Goal: Navigation & Orientation: Find specific page/section

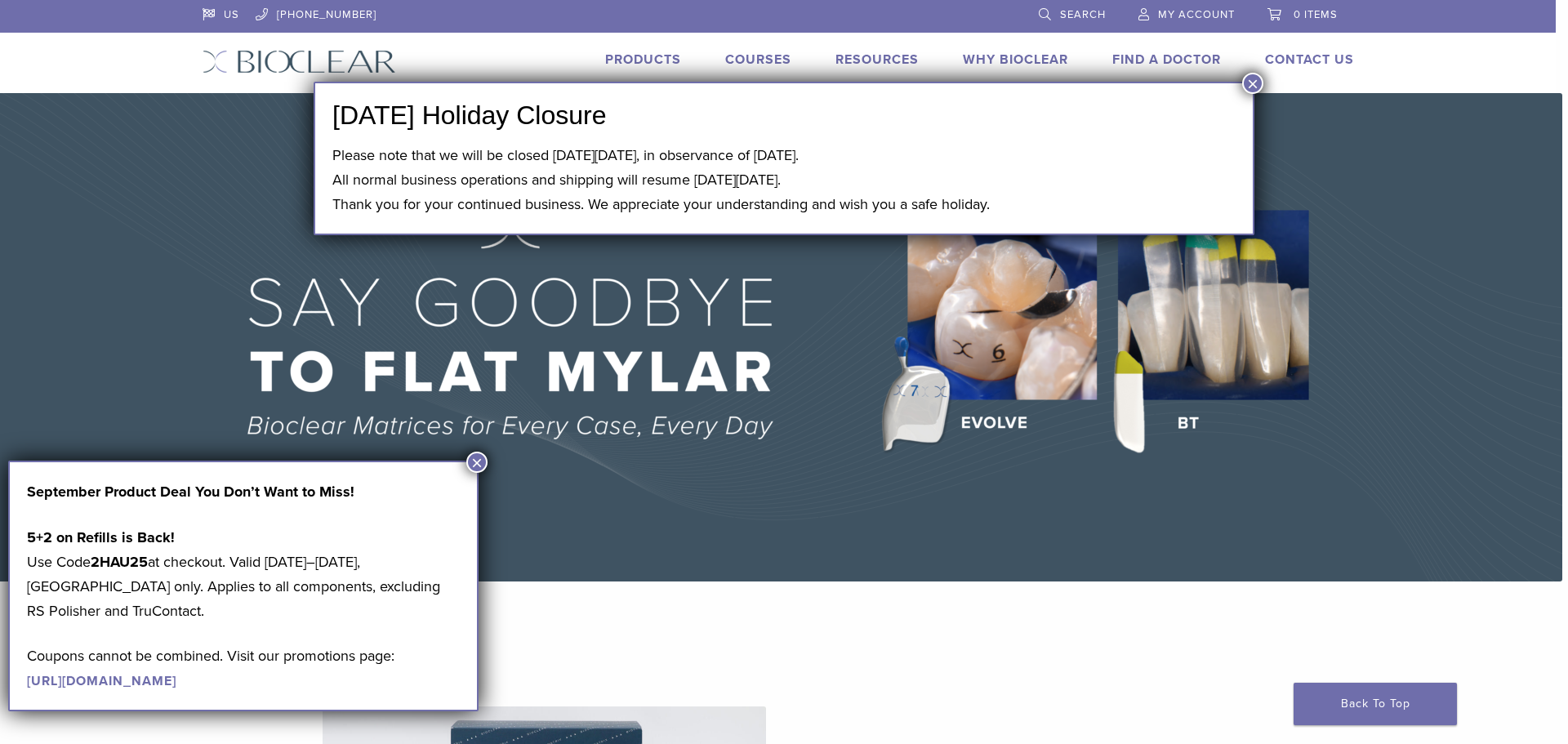
click at [1252, 89] on button "×" at bounding box center [1252, 83] width 21 height 21
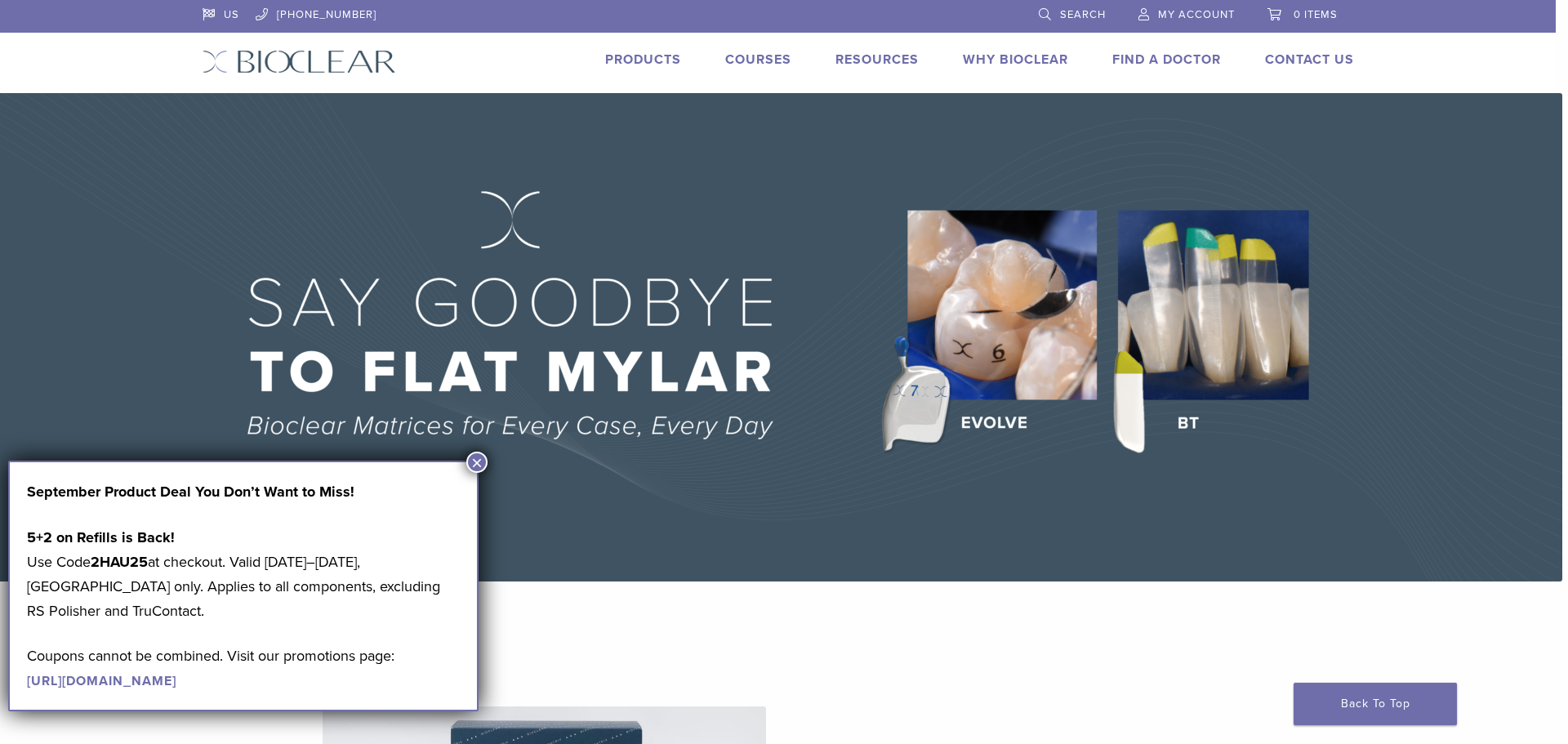
click at [475, 464] on button "×" at bounding box center [476, 462] width 21 height 21
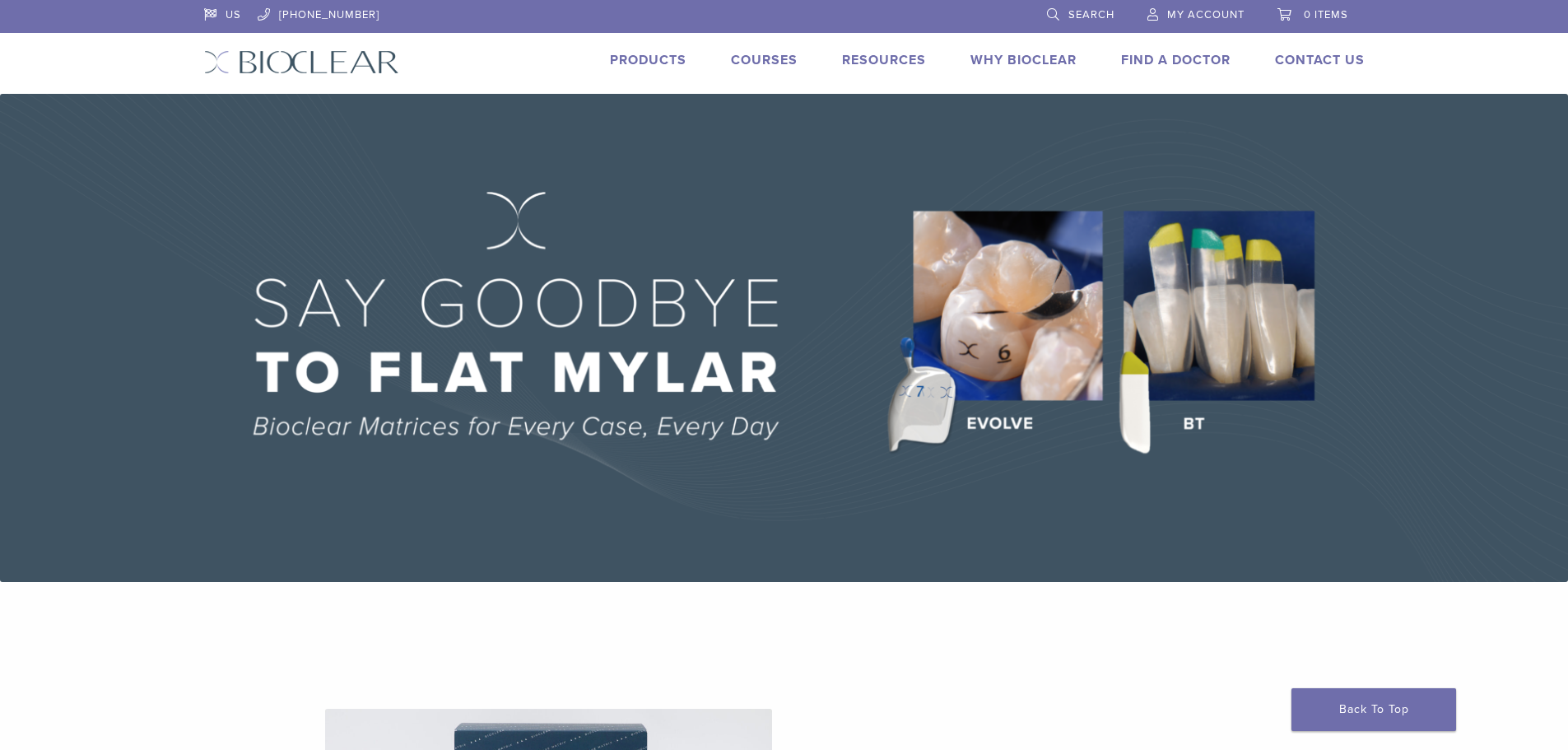
drag, startPoint x: 625, startPoint y: 51, endPoint x: 623, endPoint y: 65, distance: 14.1
click at [623, 64] on li "Products" at bounding box center [648, 59] width 76 height 20
click at [623, 66] on link "Products" at bounding box center [648, 59] width 76 height 16
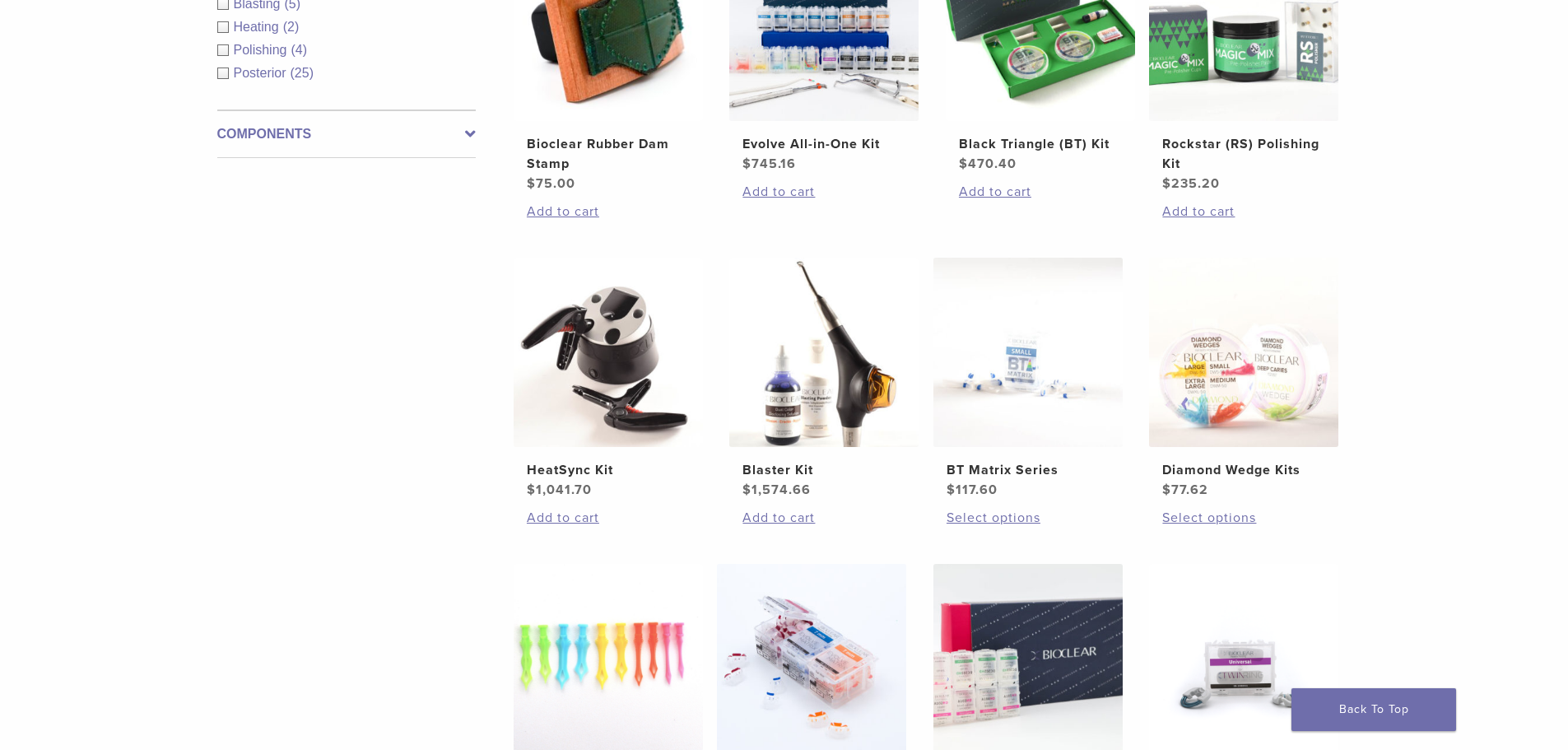
scroll to position [1070, 0]
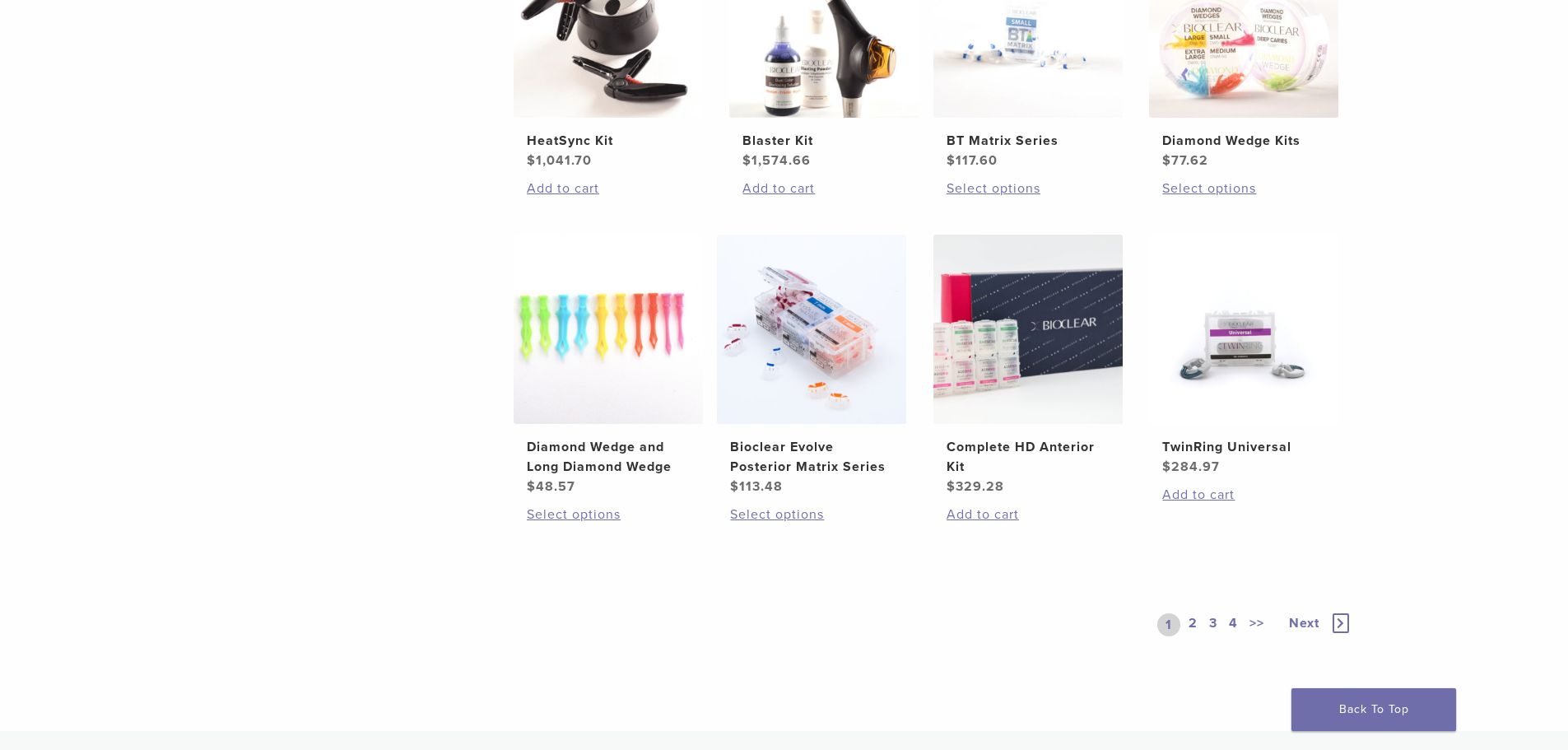
click at [1191, 621] on link "2" at bounding box center [1192, 624] width 16 height 23
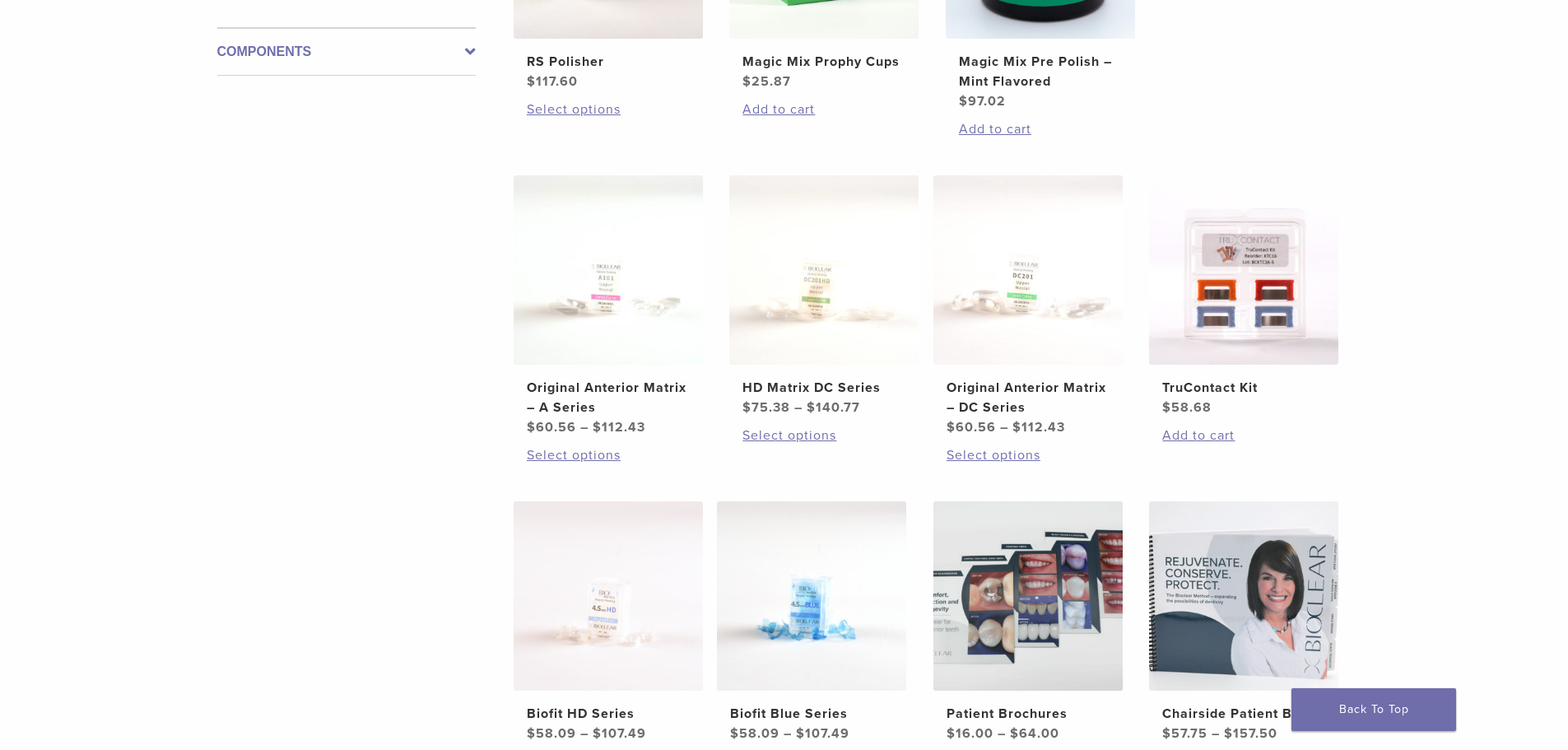
scroll to position [1235, 0]
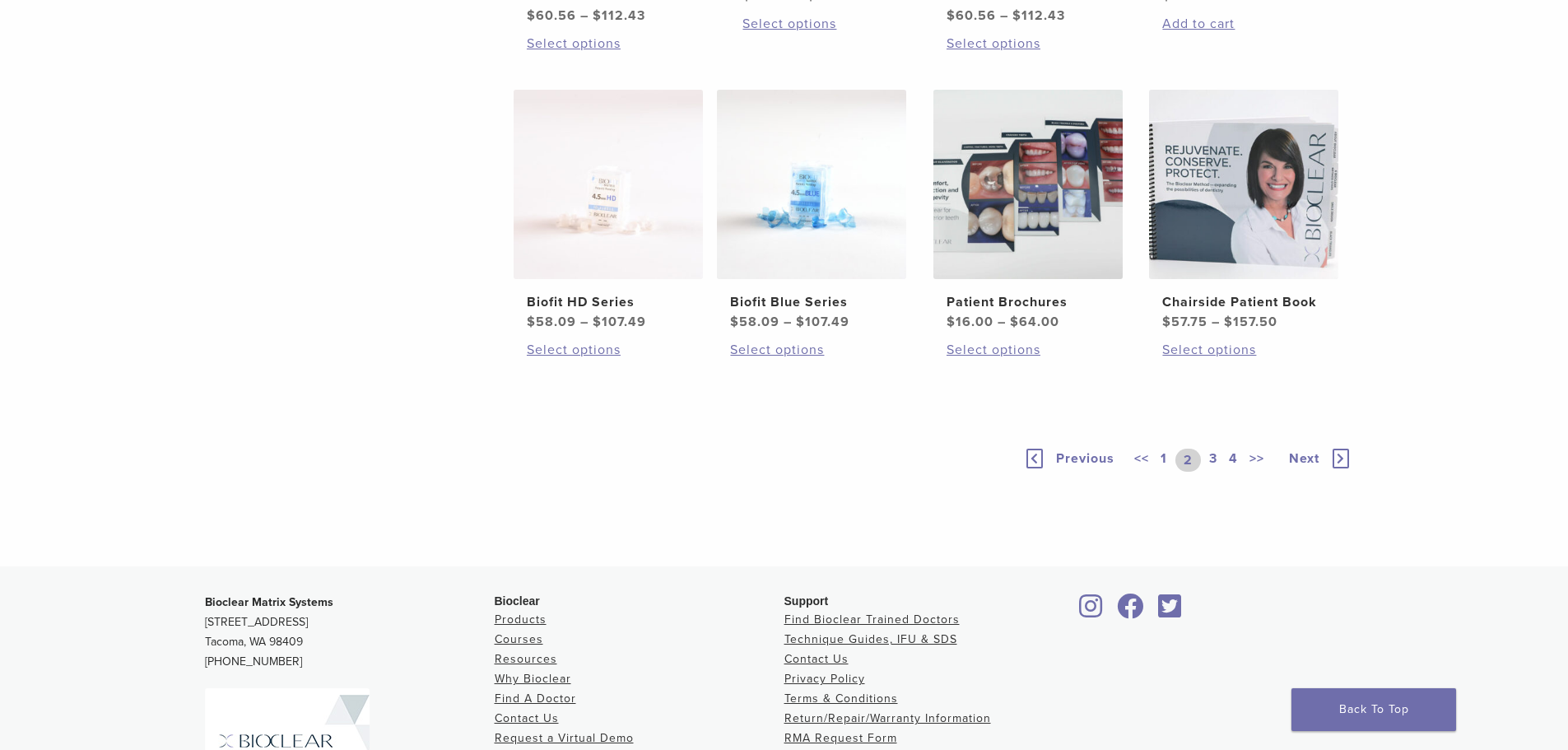
click at [1215, 455] on link "3" at bounding box center [1213, 460] width 15 height 23
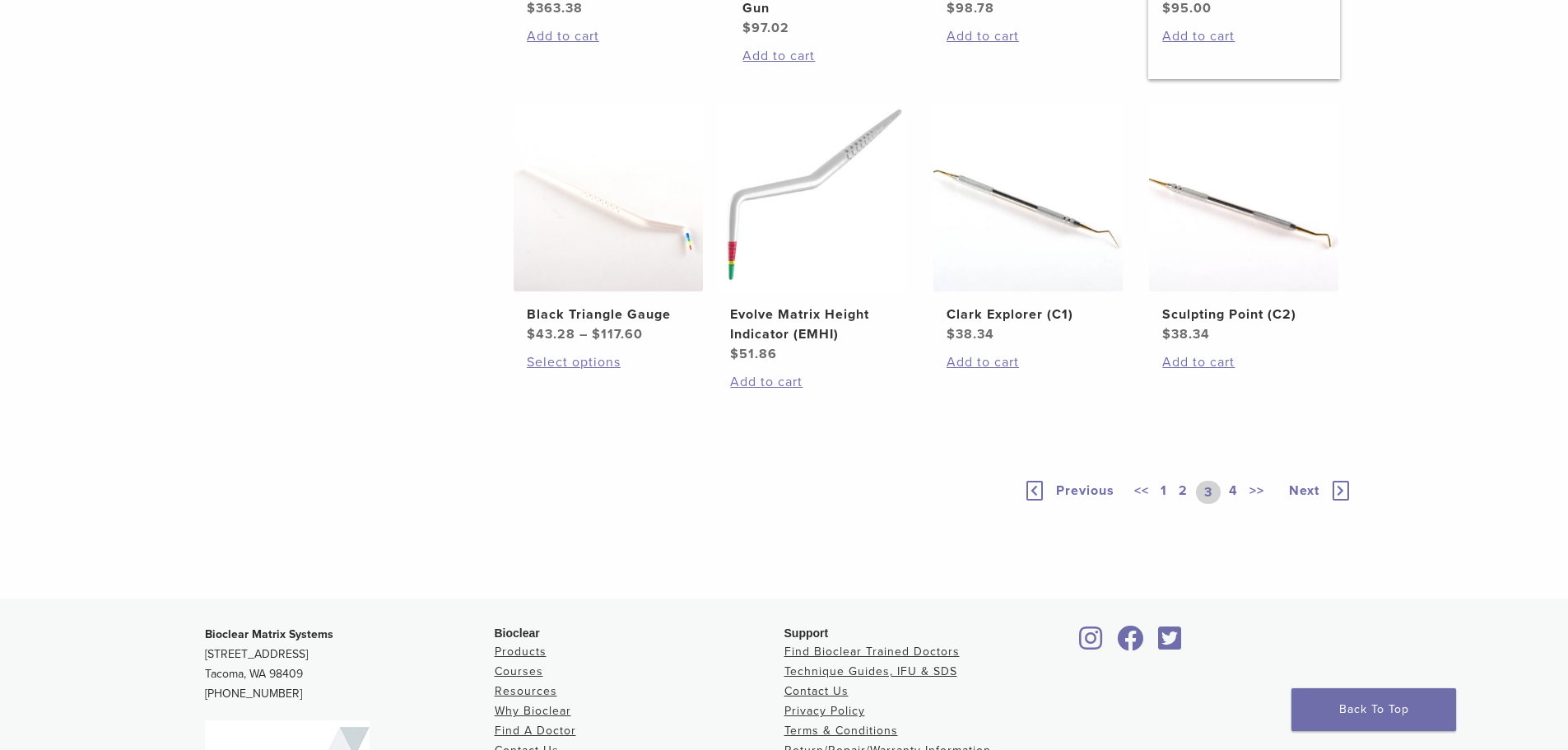
scroll to position [1235, 0]
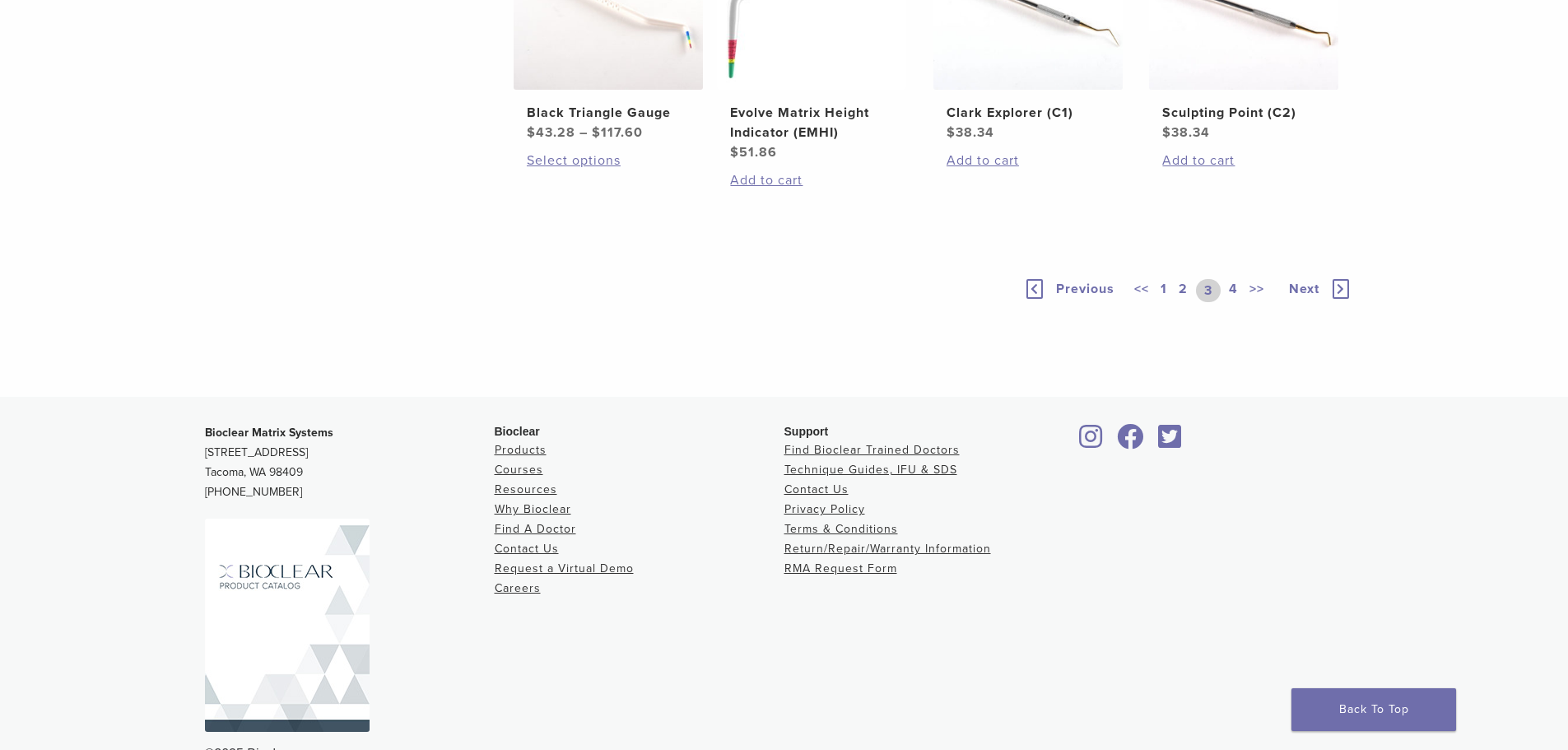
click at [1237, 302] on link "4" at bounding box center [1233, 290] width 16 height 23
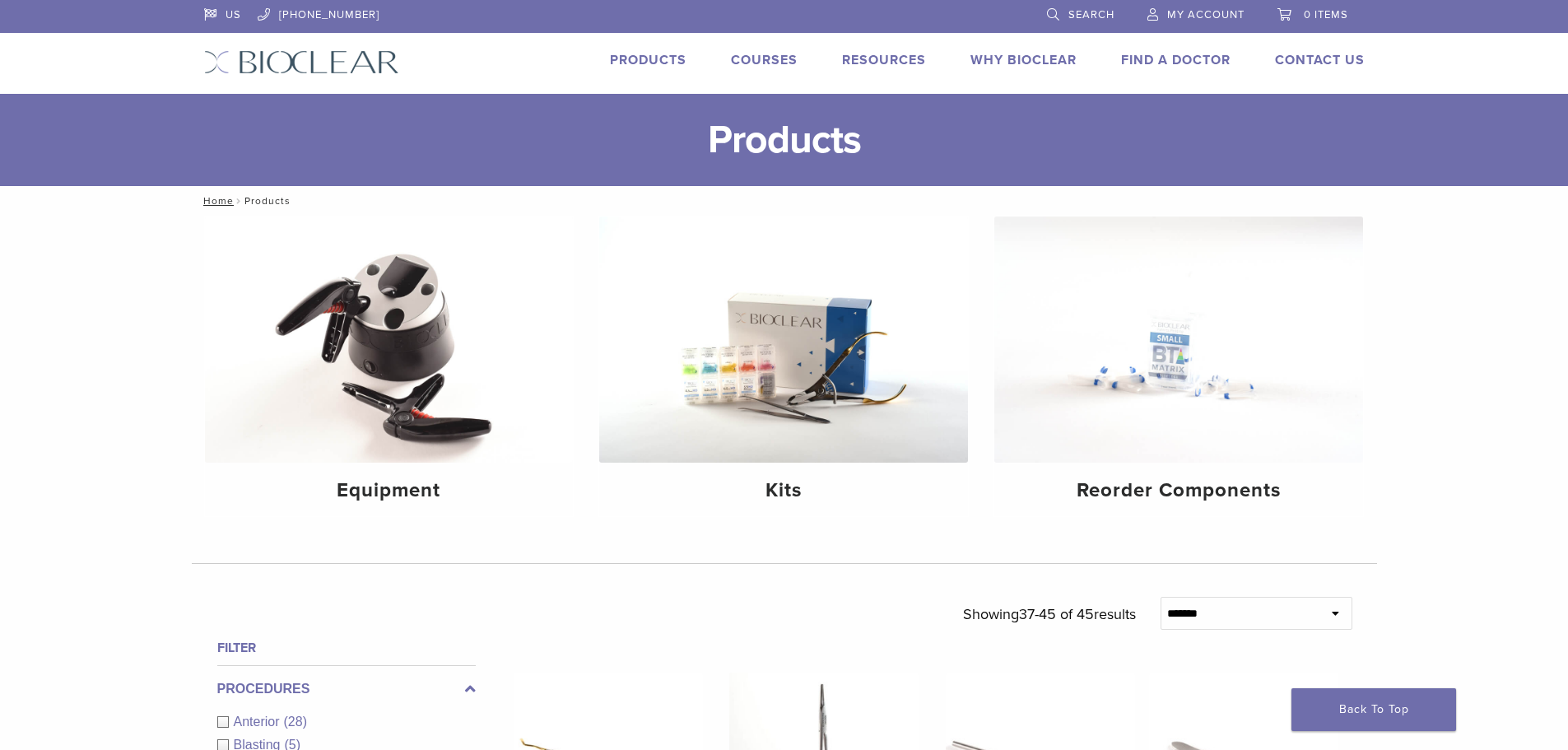
click at [646, 61] on link "Products" at bounding box center [648, 59] width 76 height 16
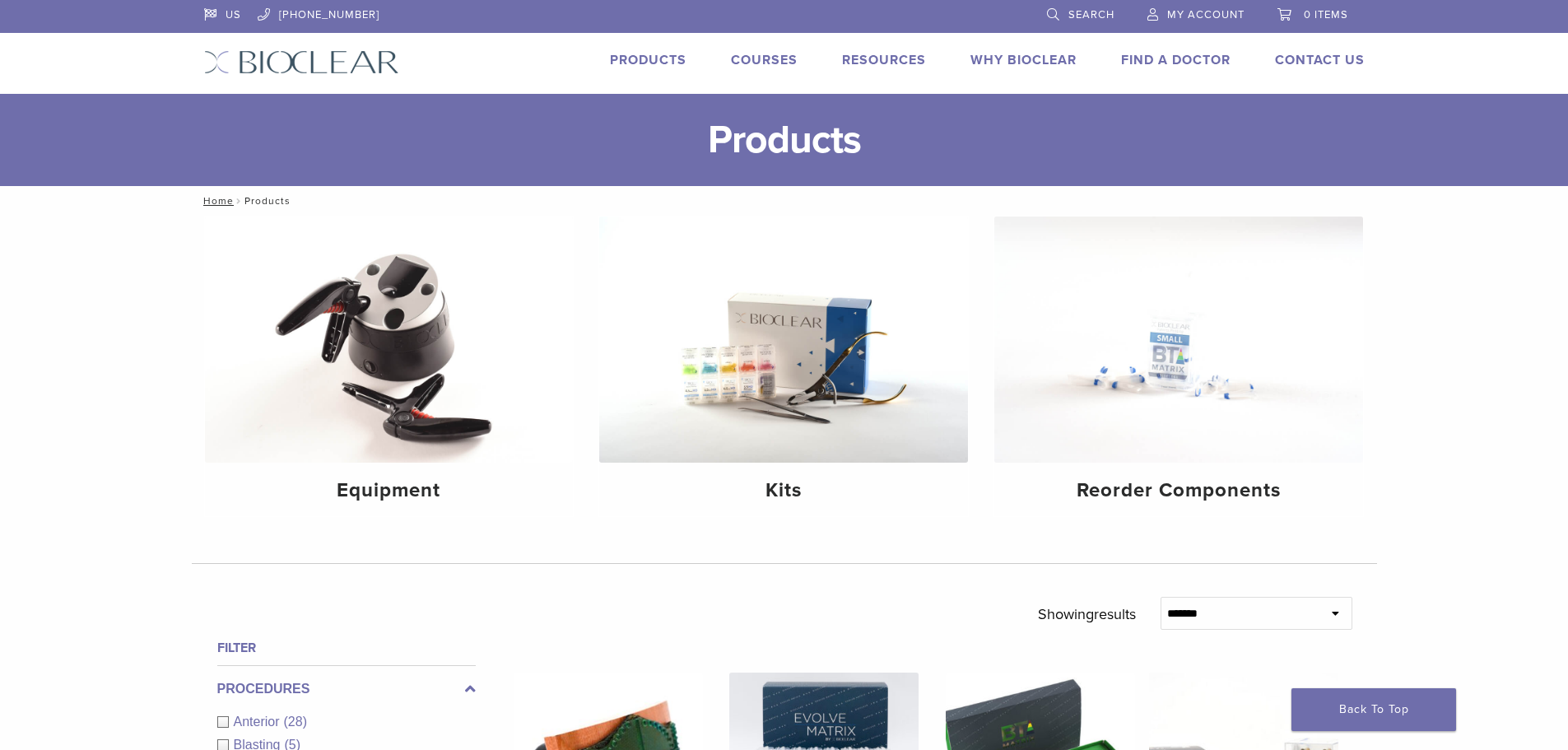
click at [1032, 54] on link "Why Bioclear" at bounding box center [1023, 59] width 106 height 16
